Goal: Obtain resource: Download file/media

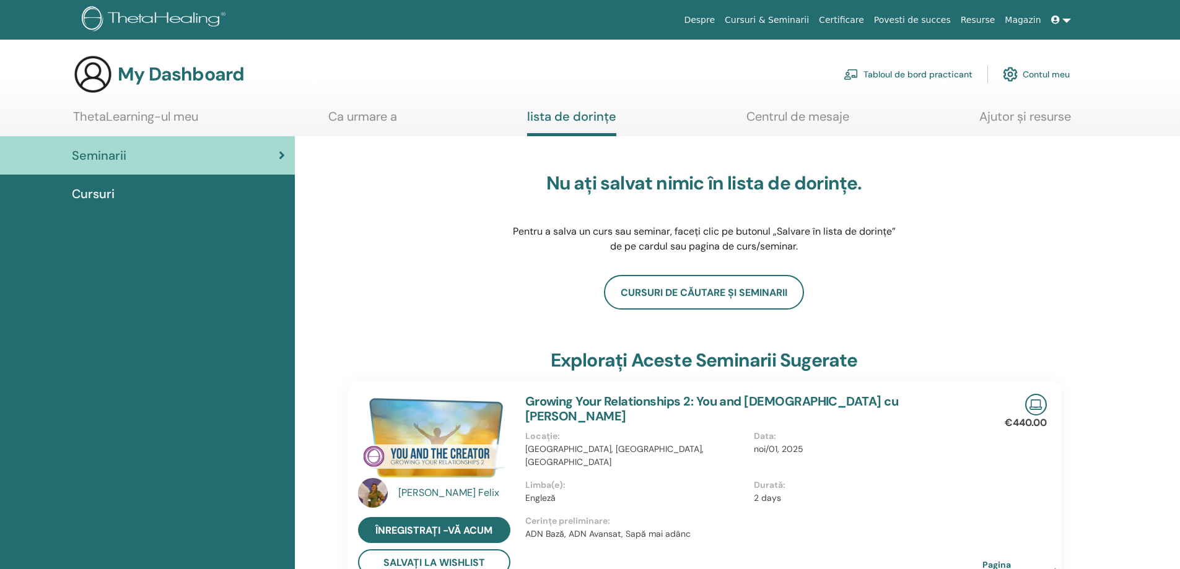
click at [141, 116] on link "ThetaLearning-ul meu" at bounding box center [135, 121] width 125 height 24
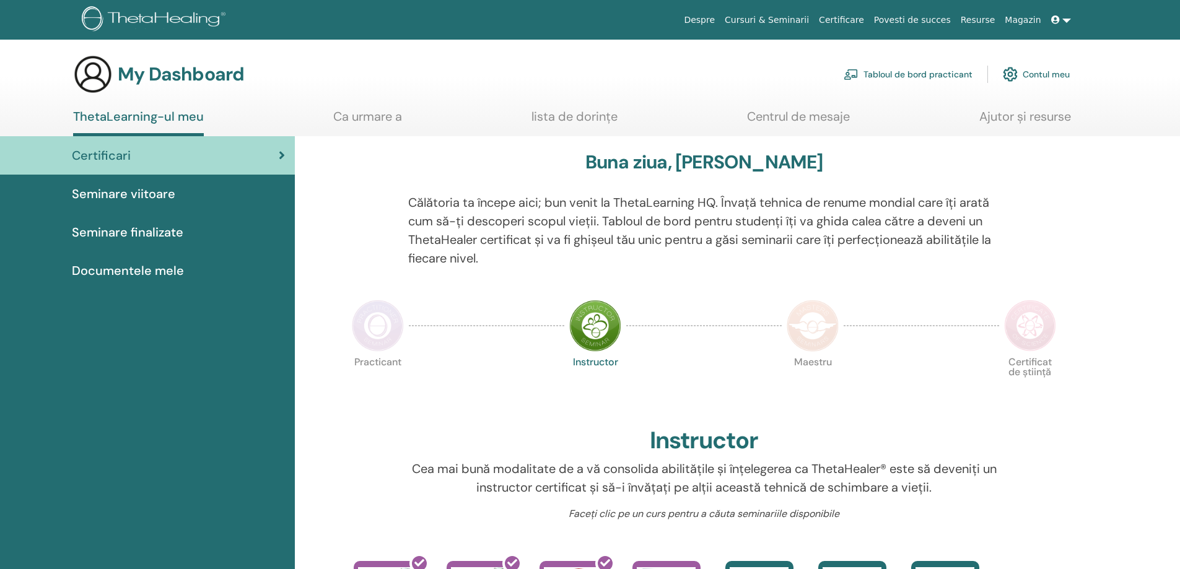
click at [128, 270] on span "Documentele mele" at bounding box center [128, 270] width 112 height 19
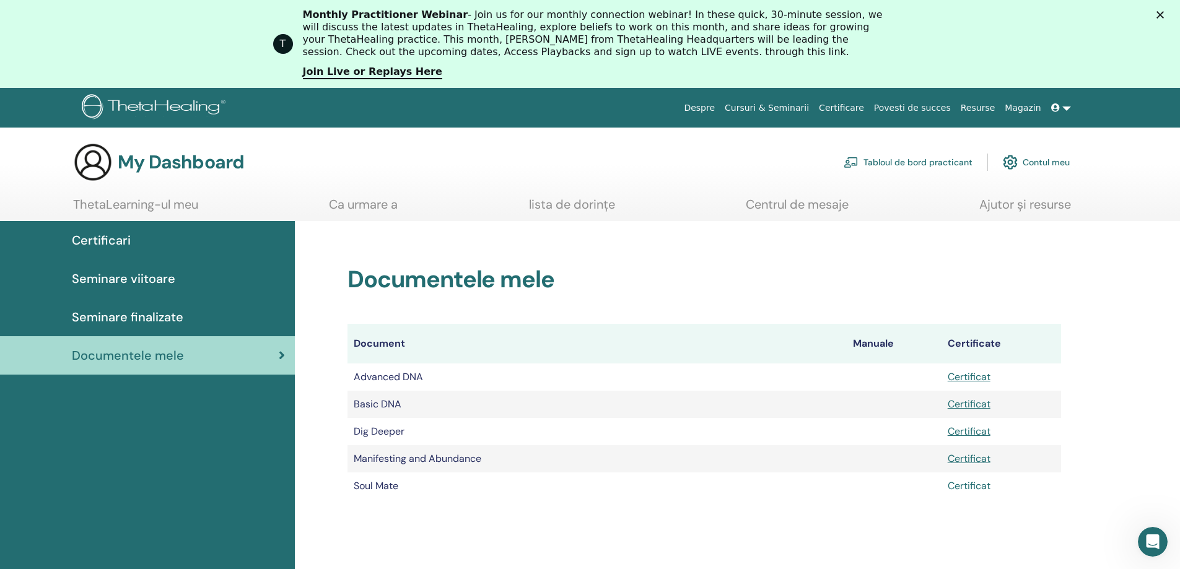
click at [975, 482] on link "Certificat" at bounding box center [969, 485] width 43 height 13
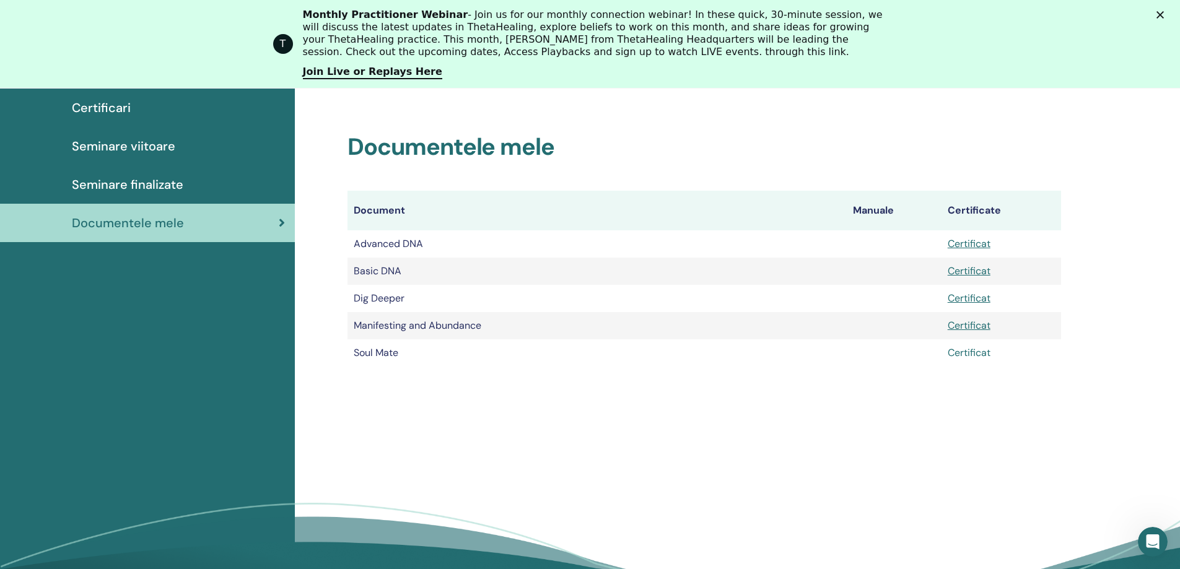
scroll to position [269, 0]
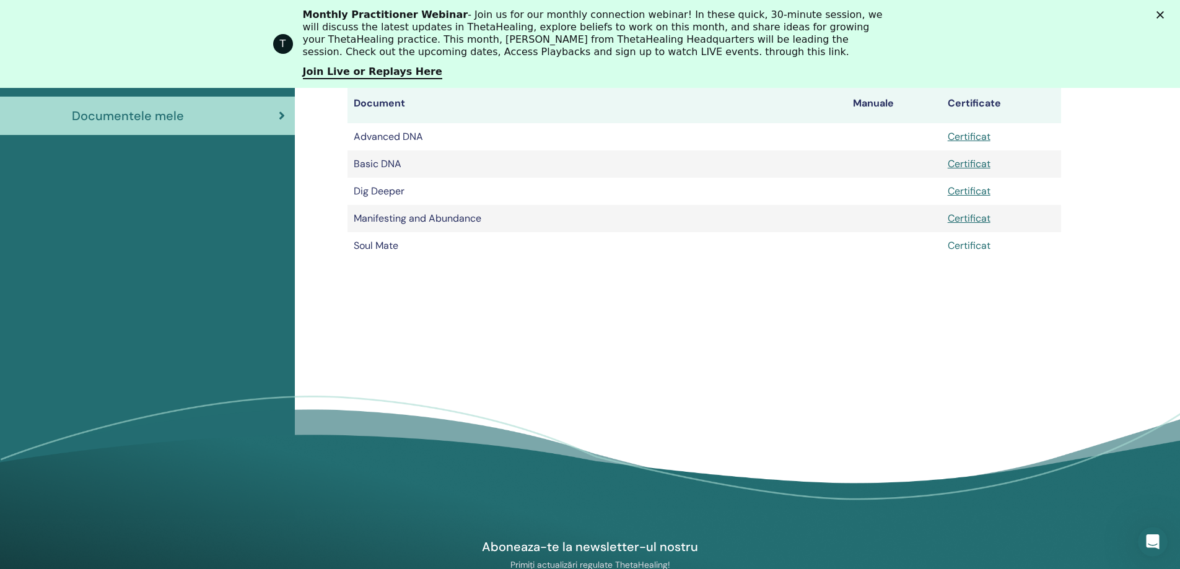
click at [966, 241] on link "Certificat" at bounding box center [969, 245] width 43 height 13
click at [978, 131] on link "Certificat" at bounding box center [969, 136] width 43 height 13
click at [960, 162] on link "Certificat" at bounding box center [969, 163] width 43 height 13
click at [966, 219] on link "Certificat" at bounding box center [969, 218] width 43 height 13
click at [1164, 14] on polygon "Close" at bounding box center [1159, 14] width 7 height 7
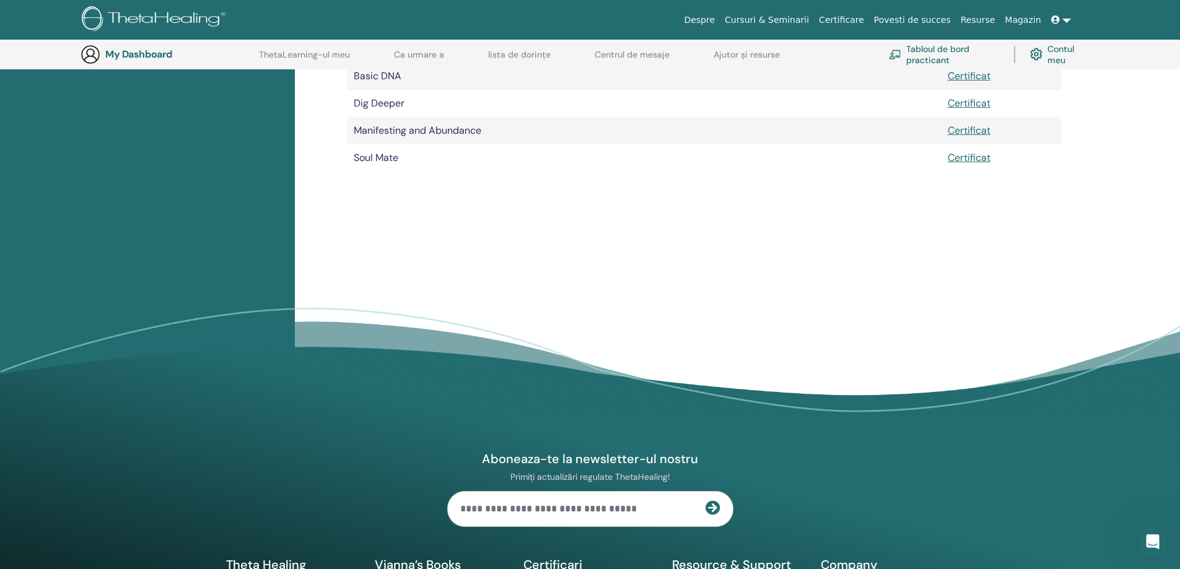
click at [114, 53] on h3 "My Dashboard" at bounding box center [167, 54] width 124 height 12
click at [157, 18] on img at bounding box center [156, 20] width 148 height 28
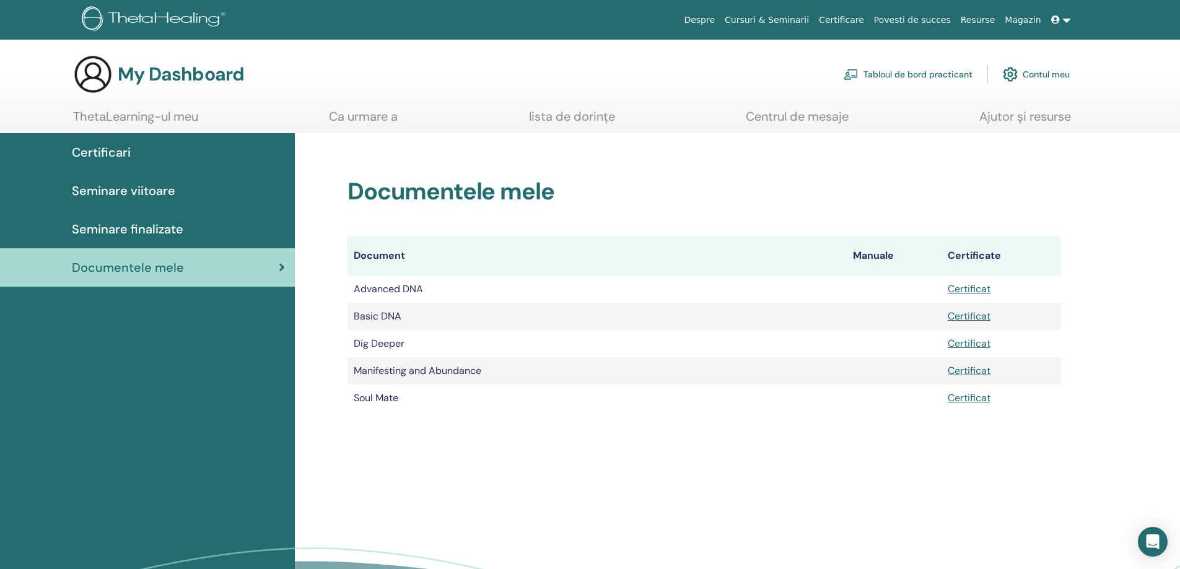
click at [164, 193] on span "Seminare viitoare" at bounding box center [123, 190] width 103 height 19
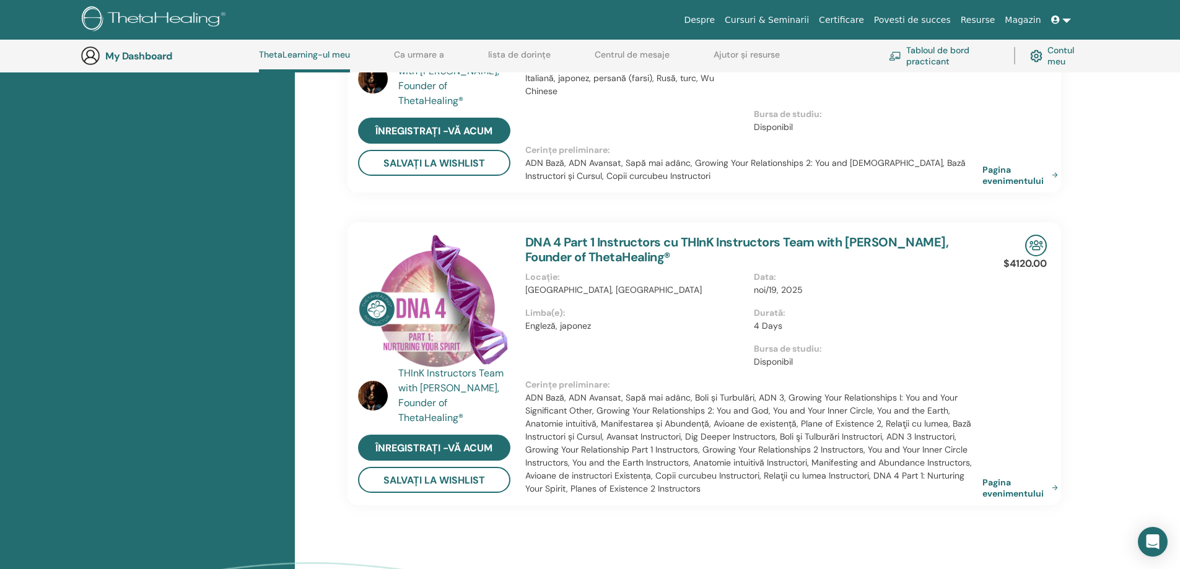
scroll to position [752, 0]
